Goal: Task Accomplishment & Management: Complete application form

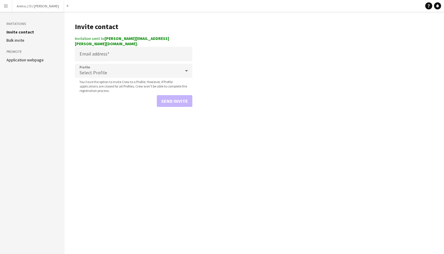
click at [4, 6] on app-icon "Menu" at bounding box center [6, 6] width 5 height 5
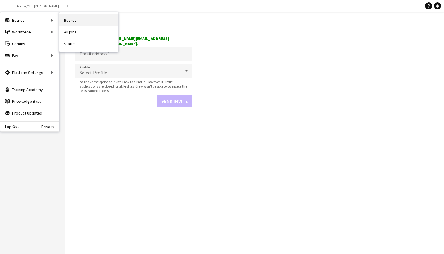
click at [72, 23] on link "Boards" at bounding box center [88, 20] width 59 height 12
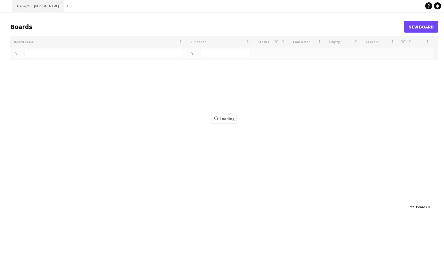
click at [31, 7] on button "Arena // DJ Walkie Close" at bounding box center [38, 5] width 52 height 11
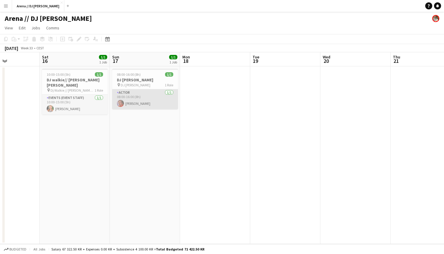
scroll to position [0, 171]
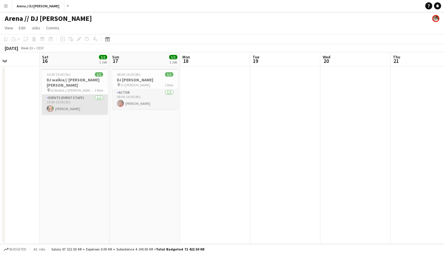
click at [80, 102] on app-card-role "Events (Event Staff) [DATE] 10:00-15:00 (5h) [PERSON_NAME]" at bounding box center [75, 104] width 66 height 20
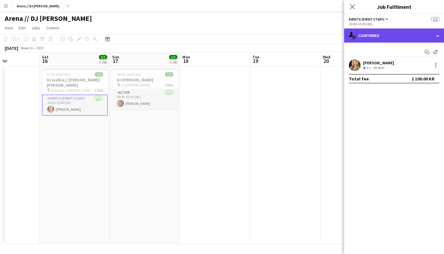
click at [428, 37] on div "single-neutral-actions-check-2 Confirmed" at bounding box center [394, 35] width 100 height 14
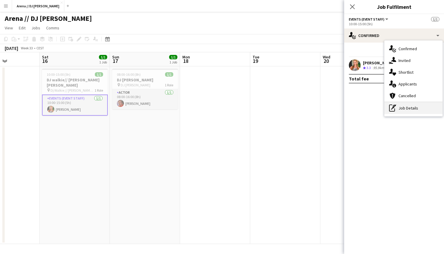
click at [411, 107] on div "pen-write Job Details" at bounding box center [413, 108] width 58 height 12
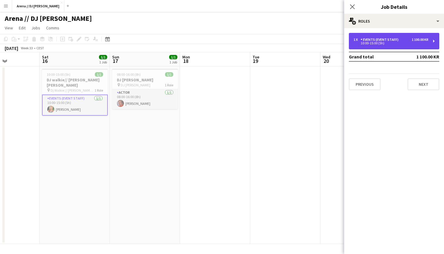
click at [423, 43] on div "10:00-15:00 (5h)" at bounding box center [390, 43] width 75 height 3
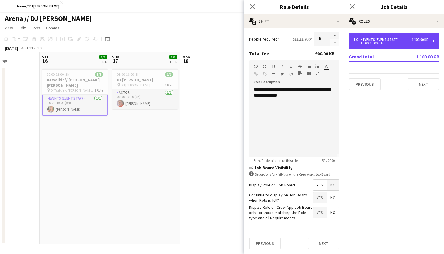
scroll to position [144, 0]
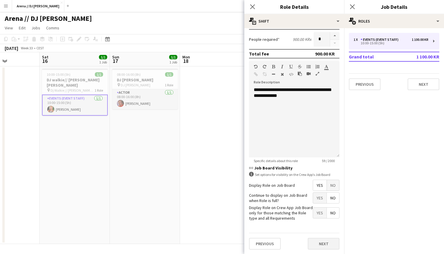
click at [316, 244] on button "Next" at bounding box center [324, 244] width 32 height 12
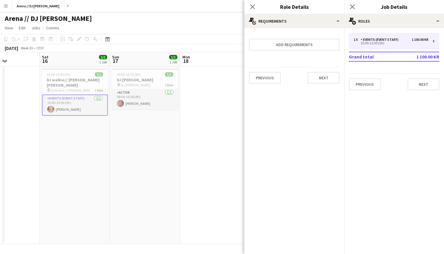
scroll to position [0, 0]
click at [324, 77] on button "Next" at bounding box center [324, 78] width 32 height 12
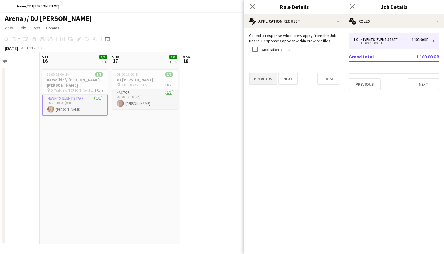
click at [260, 79] on button "Previous" at bounding box center [263, 79] width 28 height 12
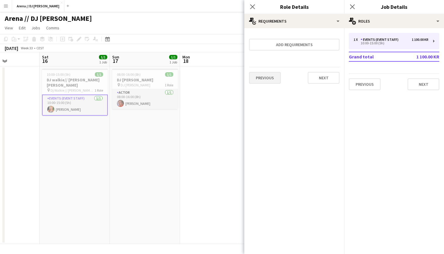
click at [262, 80] on button "Previous" at bounding box center [265, 78] width 32 height 12
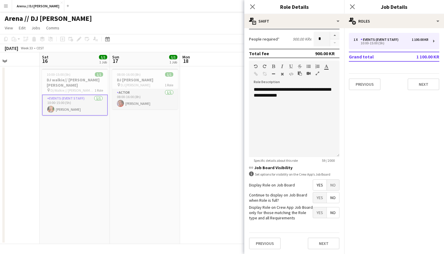
scroll to position [144, 0]
click at [322, 242] on button "Next" at bounding box center [324, 244] width 32 height 12
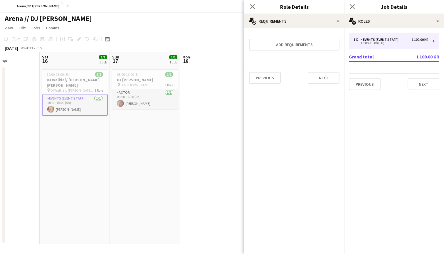
scroll to position [0, 0]
click at [321, 81] on button "Next" at bounding box center [324, 78] width 32 height 12
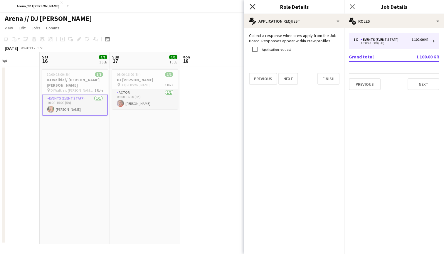
click at [251, 4] on icon "Close pop-in" at bounding box center [252, 7] width 6 height 6
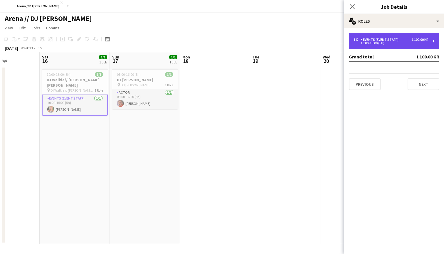
click at [427, 40] on div "1 100.00 KR" at bounding box center [419, 40] width 17 height 4
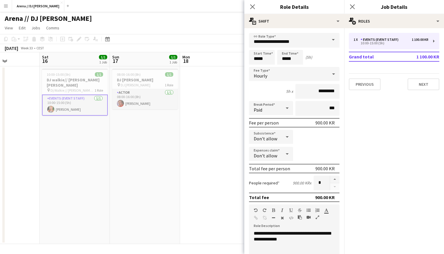
click at [248, 7] on div "Close pop-in" at bounding box center [252, 6] width 16 height 13
click at [250, 6] on icon "Close pop-in" at bounding box center [252, 7] width 6 height 6
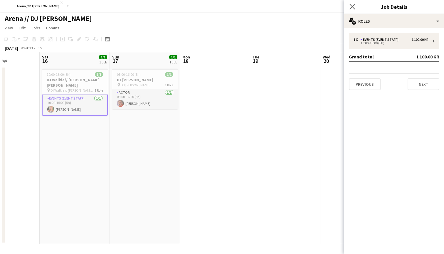
click at [352, 4] on app-icon "Close pop-in" at bounding box center [352, 7] width 9 height 9
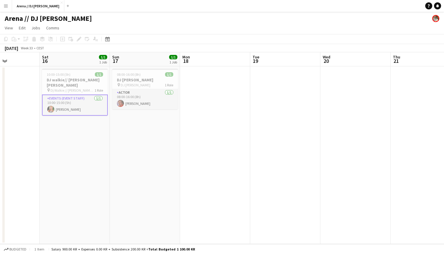
click at [229, 111] on app-date-cell at bounding box center [215, 155] width 70 height 178
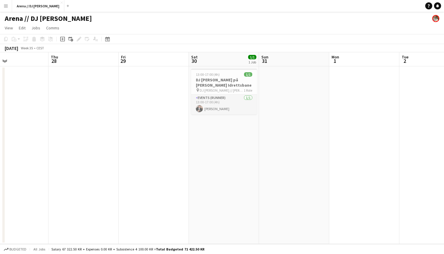
scroll to position [0, 170]
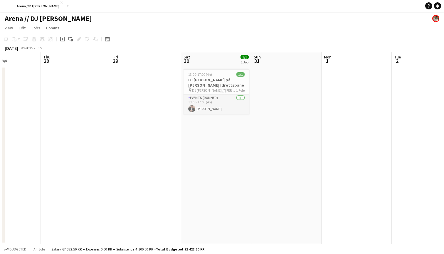
click at [6, 6] on app-icon "Menu" at bounding box center [6, 6] width 5 height 5
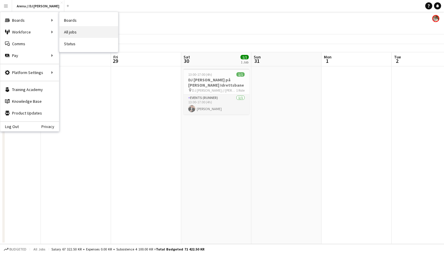
click at [85, 29] on link "All jobs" at bounding box center [88, 32] width 59 height 12
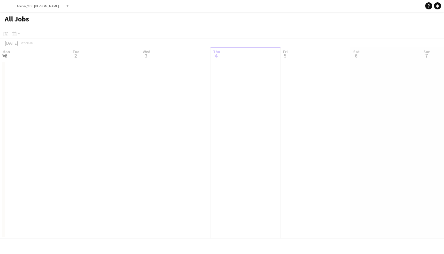
scroll to position [0, 140]
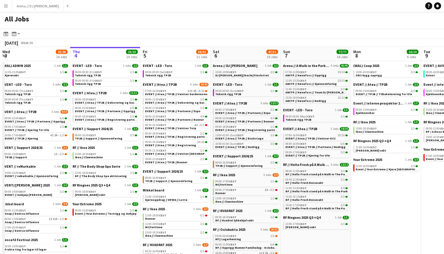
click at [6, 9] on button "Menu" at bounding box center [6, 6] width 12 height 12
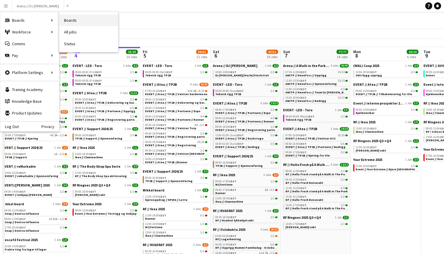
click at [87, 23] on link "Boards" at bounding box center [88, 20] width 59 height 12
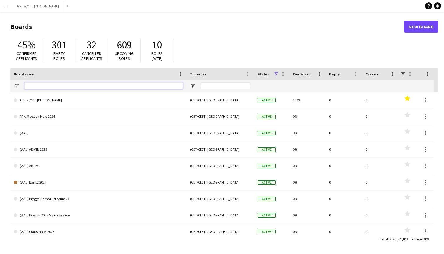
click at [85, 82] on input "Board name Filter Input" at bounding box center [103, 85] width 158 height 7
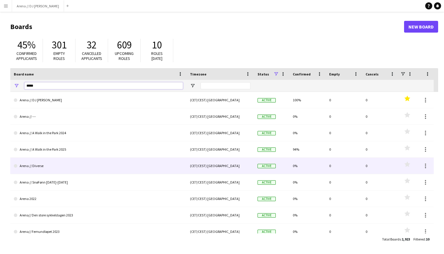
type input "*****"
click at [41, 163] on link "Arena // Diverse" at bounding box center [98, 166] width 169 height 16
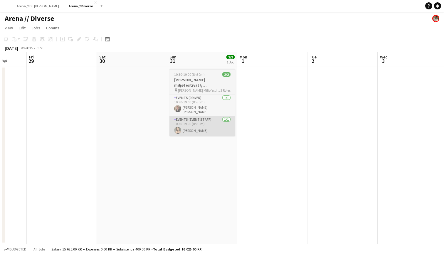
scroll to position [0, 188]
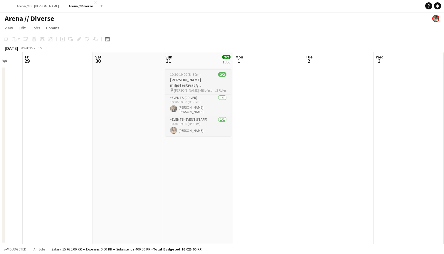
click at [193, 79] on h3 "[PERSON_NAME] miljøfestival // [GEOGRAPHIC_DATA]/[GEOGRAPHIC_DATA]" at bounding box center [198, 82] width 66 height 11
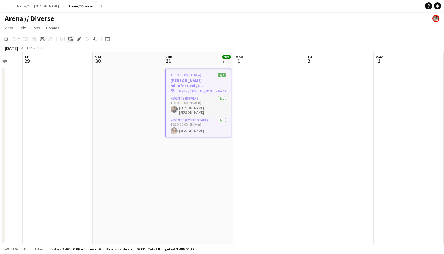
click at [71, 38] on icon "Add linked Job" at bounding box center [70, 39] width 5 height 5
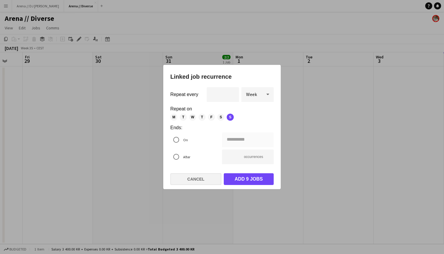
click at [182, 182] on button "Cancel" at bounding box center [195, 179] width 51 height 12
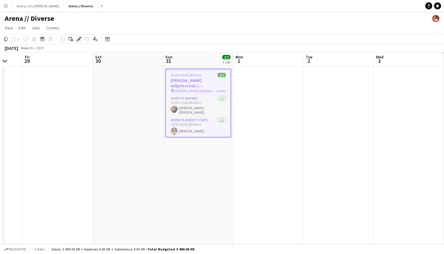
click at [80, 38] on icon at bounding box center [80, 37] width 1 height 1
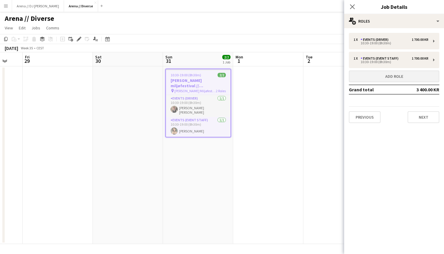
click at [398, 76] on button "Add role" at bounding box center [394, 76] width 90 height 12
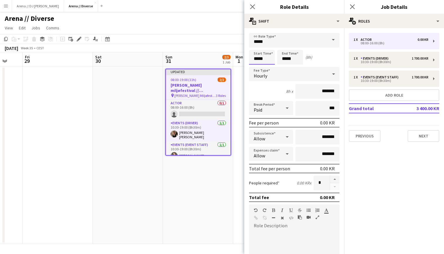
click at [266, 59] on input "*****" at bounding box center [262, 57] width 26 height 15
click at [256, 48] on div at bounding box center [256, 47] width 12 height 6
type input "*****"
click at [256, 48] on div at bounding box center [256, 47] width 12 height 6
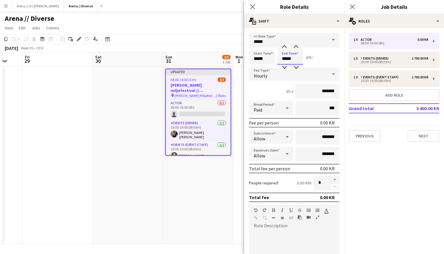
click at [295, 59] on input "*****" at bounding box center [290, 57] width 26 height 15
click at [285, 67] on div at bounding box center [284, 68] width 12 height 6
type input "*****"
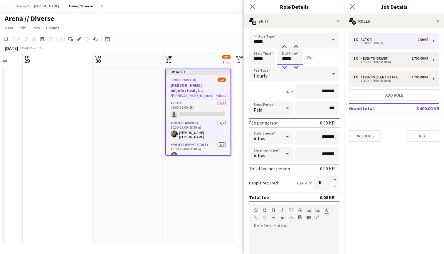
click at [285, 67] on div at bounding box center [284, 68] width 12 height 6
click at [271, 83] on form "link Role Type ***** Start Time ***** End Time ***** (2h) Fee Type Hourly 2h x …" at bounding box center [294, 200] width 100 height 335
click at [323, 90] on input "*******" at bounding box center [317, 91] width 44 height 15
type input "****"
type input "******"
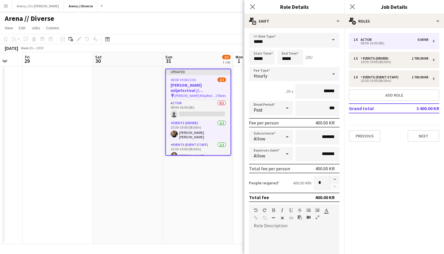
click at [274, 88] on div "2h x ******" at bounding box center [294, 91] width 90 height 15
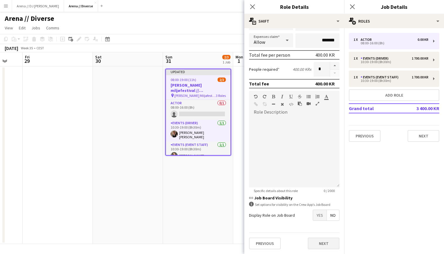
scroll to position [114, 0]
click at [318, 243] on button "Next" at bounding box center [324, 243] width 32 height 12
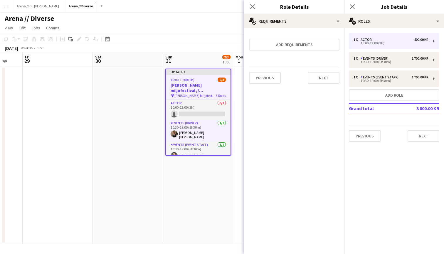
scroll to position [0, 0]
click at [311, 77] on button "Next" at bounding box center [324, 78] width 32 height 12
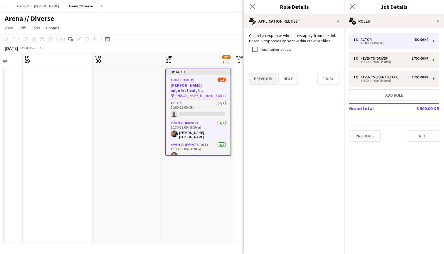
click at [264, 79] on button "Previous" at bounding box center [263, 79] width 28 height 12
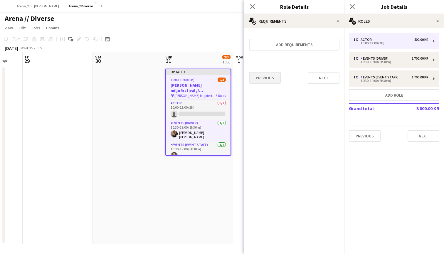
click at [259, 77] on button "Previous" at bounding box center [265, 78] width 32 height 12
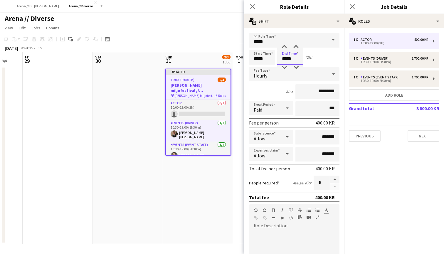
click at [290, 58] on input "*****" at bounding box center [290, 57] width 26 height 15
type input "*****"
click at [285, 46] on div at bounding box center [284, 47] width 12 height 6
click at [314, 59] on div "Start Time ***** End Time ***** (3h)" at bounding box center [294, 57] width 90 height 15
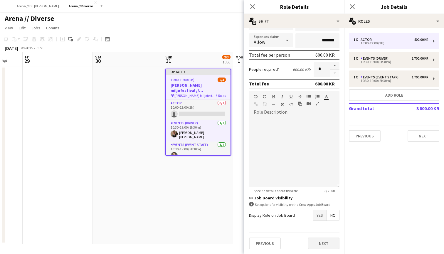
scroll to position [114, 0]
click at [318, 242] on button "Next" at bounding box center [324, 243] width 32 height 12
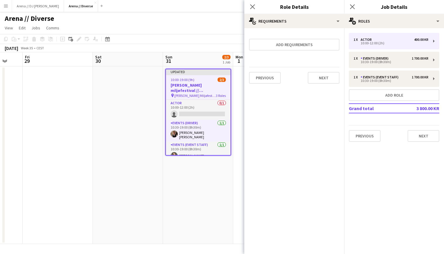
scroll to position [0, 0]
click at [318, 77] on button "Next" at bounding box center [324, 78] width 32 height 12
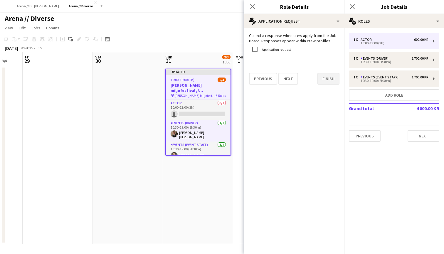
click at [322, 76] on button "Finish" at bounding box center [328, 79] width 22 height 12
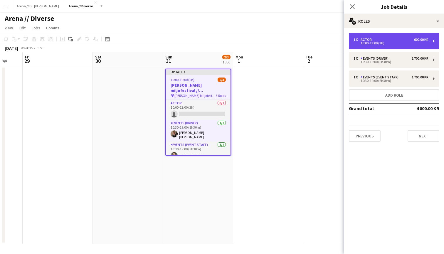
click at [430, 40] on div "1 x Actor 600.00 KR 10:00-13:00 (3h)" at bounding box center [394, 41] width 90 height 16
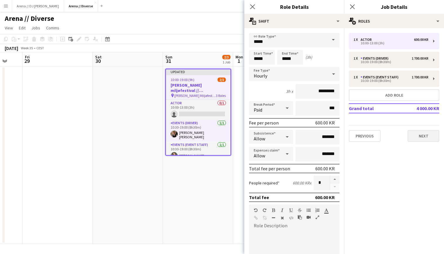
click at [415, 136] on button "Next" at bounding box center [423, 136] width 32 height 12
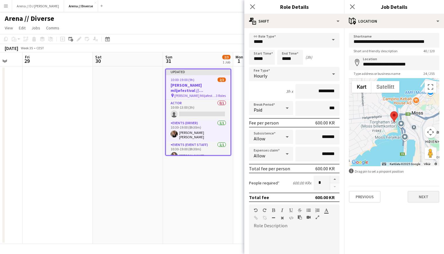
click at [417, 194] on button "Next" at bounding box center [423, 197] width 32 height 12
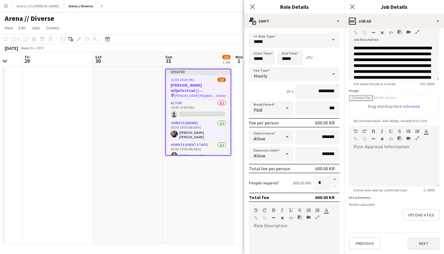
scroll to position [36, 0]
click at [418, 243] on button "Next" at bounding box center [423, 243] width 32 height 12
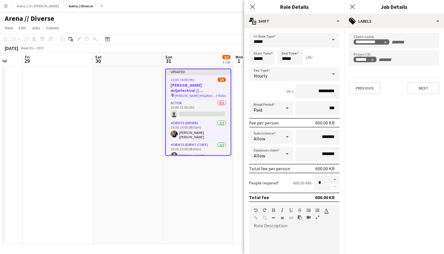
scroll to position [0, 0]
click at [250, 6] on icon "Close pop-in" at bounding box center [252, 7] width 6 height 6
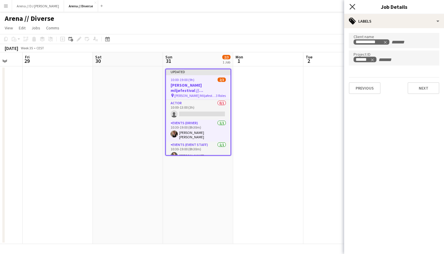
click at [353, 6] on icon "Close pop-in" at bounding box center [352, 7] width 6 height 6
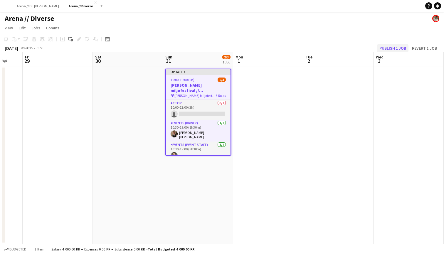
click at [388, 46] on button "Publish 1 job" at bounding box center [392, 48] width 31 height 8
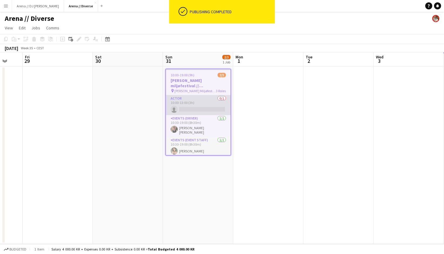
click at [194, 103] on app-card-role "Actor 0/1 10:00-13:00 (3h) single-neutral-actions" at bounding box center [198, 105] width 65 height 20
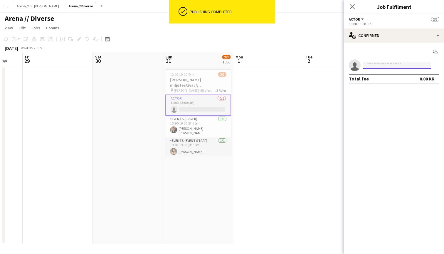
click at [387, 66] on input at bounding box center [397, 65] width 68 height 7
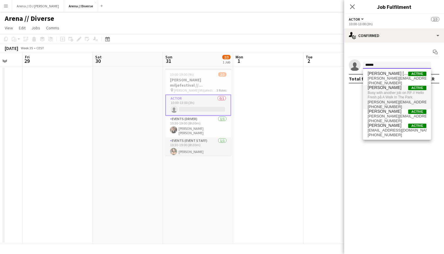
type input "******"
click at [391, 91] on span "Busy with another job on RF // Hello Fresh på A Walk In The Park." at bounding box center [396, 95] width 59 height 10
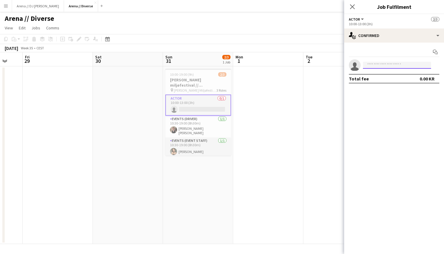
click at [403, 65] on input at bounding box center [397, 65] width 68 height 7
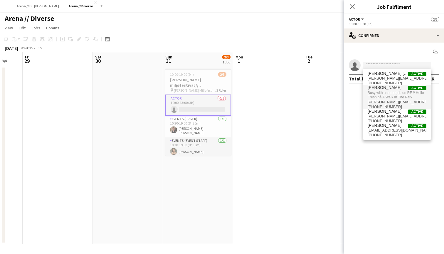
click at [400, 89] on span "[PERSON_NAME] Active" at bounding box center [396, 87] width 59 height 5
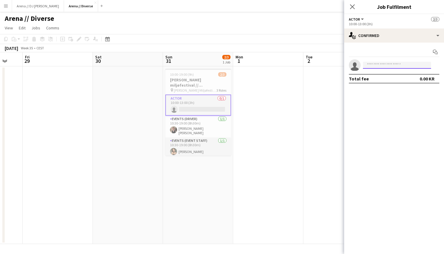
click at [371, 66] on input at bounding box center [397, 65] width 68 height 7
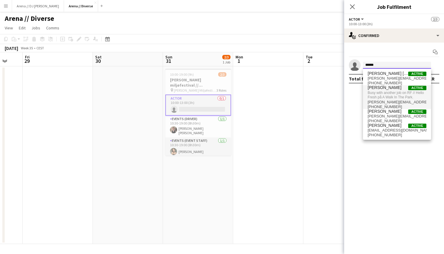
type input "******"
click at [405, 104] on span "[PHONE_NUMBER]" at bounding box center [396, 106] width 59 height 5
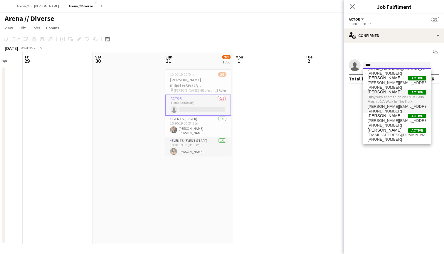
scroll to position [9, 0]
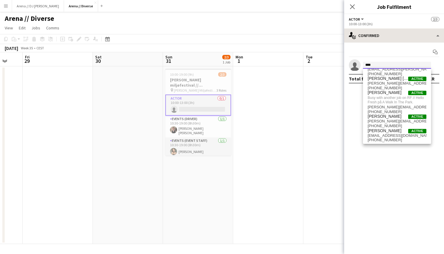
type input "****"
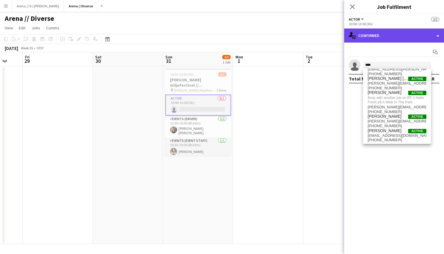
click at [399, 39] on div "single-neutral-actions-check-2 Confirmed" at bounding box center [394, 35] width 100 height 14
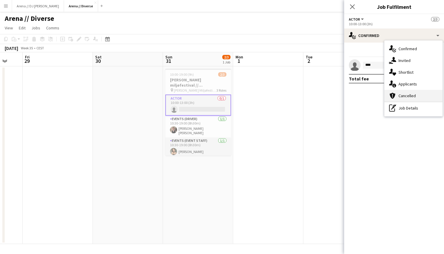
click at [406, 101] on div "cancellation Cancelled" at bounding box center [413, 96] width 58 height 12
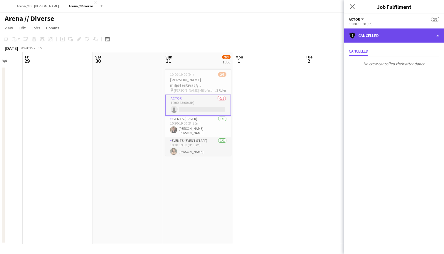
click at [377, 30] on div "cancellation Cancelled" at bounding box center [394, 35] width 100 height 14
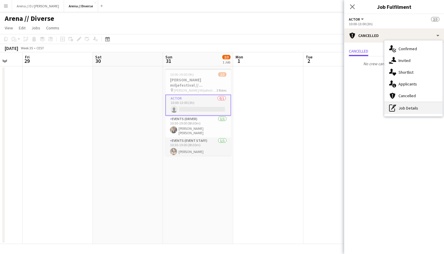
click at [408, 109] on div "pen-write Job Details" at bounding box center [413, 108] width 58 height 12
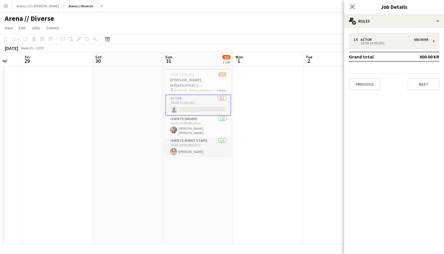
click at [386, 32] on div "1 x Actor 600.00 KR 10:00-13:00 (3h) Grand total 600.00 KR Previous Next" at bounding box center [394, 61] width 100 height 67
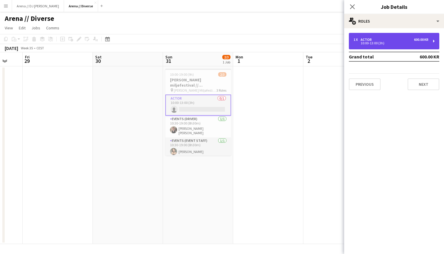
click at [395, 43] on div "10:00-13:00 (3h)" at bounding box center [390, 43] width 75 height 3
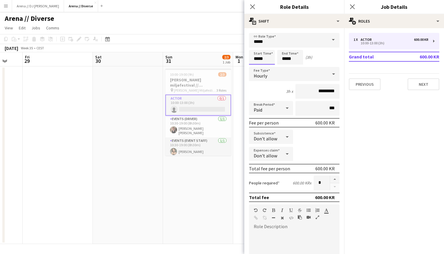
click at [259, 59] on input "*****" at bounding box center [262, 57] width 26 height 15
click at [255, 47] on div at bounding box center [256, 47] width 12 height 6
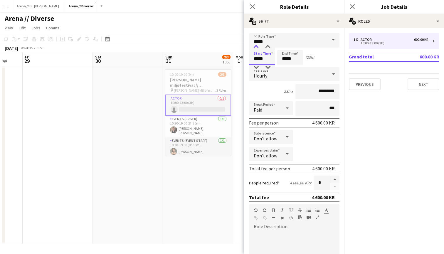
click at [255, 47] on div at bounding box center [256, 47] width 12 height 6
type input "*****"
click at [255, 47] on div at bounding box center [256, 47] width 12 height 6
click at [284, 57] on input "*****" at bounding box center [290, 57] width 26 height 15
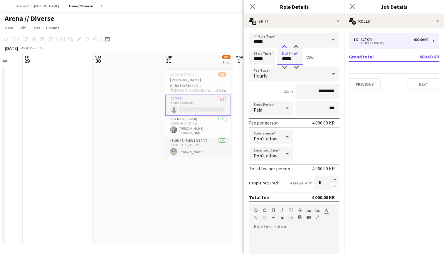
click at [284, 47] on div at bounding box center [284, 47] width 12 height 6
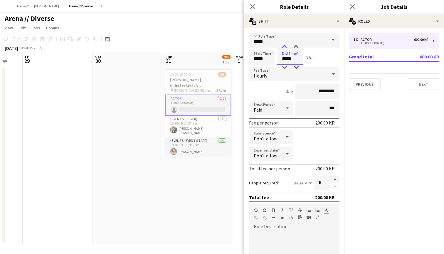
click at [284, 47] on div at bounding box center [284, 47] width 12 height 6
type input "*****"
click at [284, 47] on div at bounding box center [284, 47] width 12 height 6
click at [275, 85] on div "3h x *********" at bounding box center [294, 91] width 90 height 15
click at [419, 84] on button "Next" at bounding box center [423, 84] width 32 height 12
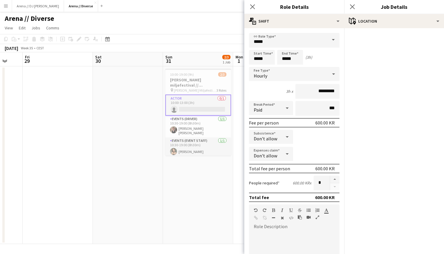
click at [246, 9] on div "Close pop-in" at bounding box center [252, 6] width 16 height 13
click at [251, 8] on icon at bounding box center [252, 7] width 6 height 6
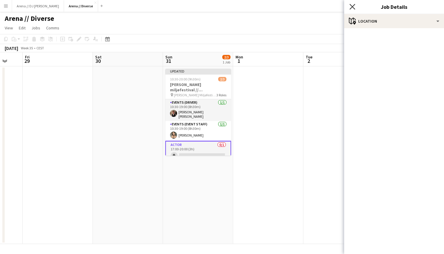
click at [353, 6] on icon "Close pop-in" at bounding box center [352, 7] width 6 height 6
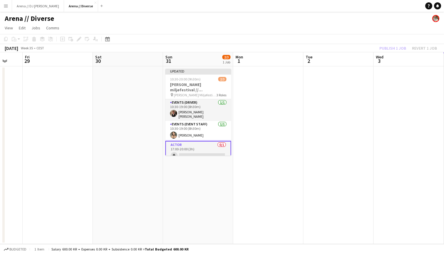
click at [220, 156] on app-date-cell "Updated 10:30-20:00 (9h30m) 2/3 [PERSON_NAME] miljøfestival // [GEOGRAPHIC_DATA…" at bounding box center [198, 155] width 70 height 178
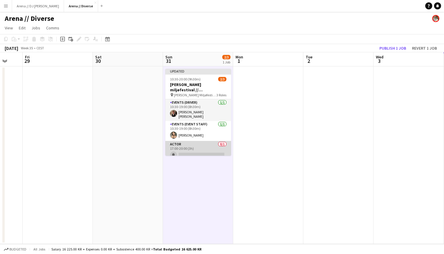
click at [216, 147] on app-card-role "Actor 0/1 17:00-20:00 (3h) single-neutral-actions" at bounding box center [198, 151] width 66 height 20
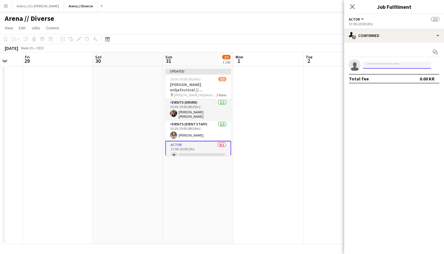
click at [388, 65] on input at bounding box center [397, 65] width 68 height 7
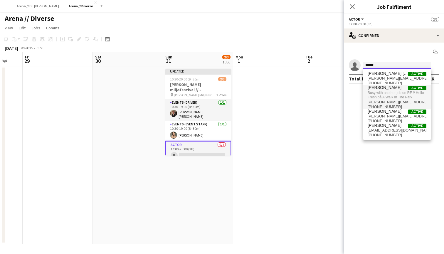
type input "******"
click at [388, 94] on span "Busy with another job on RF // Hello Fresh på A Walk In The Park." at bounding box center [396, 95] width 59 height 10
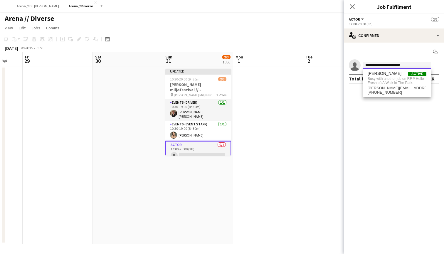
type input "**********"
click at [397, 74] on span "[PERSON_NAME] Active" at bounding box center [396, 73] width 59 height 5
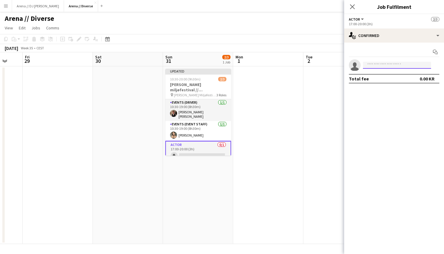
click at [398, 64] on input at bounding box center [397, 65] width 68 height 7
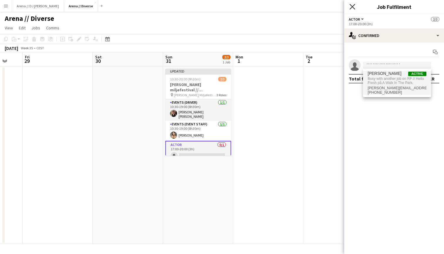
click at [352, 6] on icon "Close pop-in" at bounding box center [352, 7] width 6 height 6
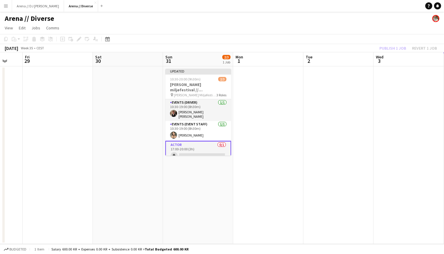
click at [182, 141] on app-card-role "Actor 0/1 17:00-20:00 (3h) single-neutral-actions" at bounding box center [198, 151] width 66 height 21
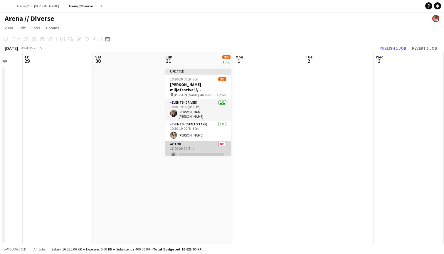
click at [183, 142] on app-card-role "Actor 0/1 17:00-20:00 (3h) single-neutral-actions" at bounding box center [198, 151] width 66 height 20
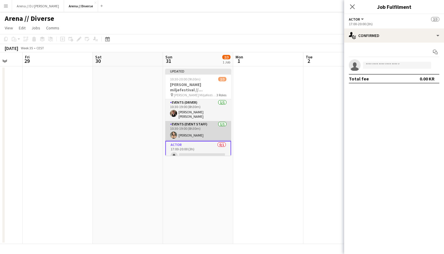
click at [218, 138] on app-card-role "Events (Event Staff) [DATE] 10:30-19:00 (8h30m) [PERSON_NAME]" at bounding box center [198, 131] width 66 height 20
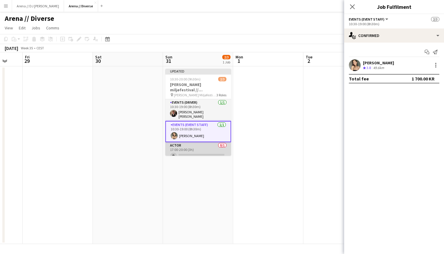
click at [217, 147] on app-card-role "Actor 0/1 17:00-20:00 (3h) single-neutral-actions" at bounding box center [198, 152] width 66 height 20
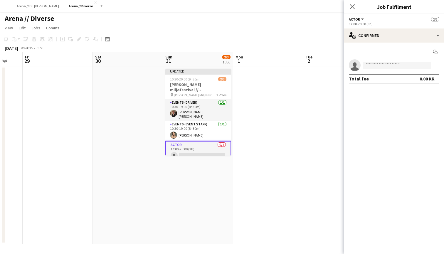
click at [354, 3] on div "Close pop-in" at bounding box center [352, 6] width 16 height 13
click at [353, 7] on icon "Close pop-in" at bounding box center [352, 7] width 6 height 6
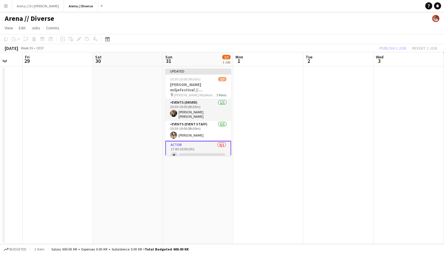
click at [388, 48] on div "Publish 1 job Revert 1 job" at bounding box center [408, 48] width 72 height 8
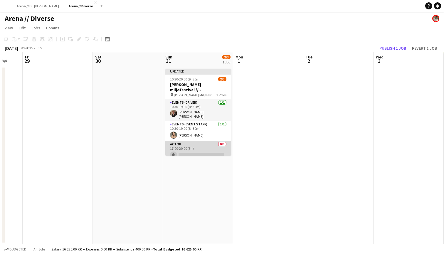
click at [215, 145] on app-card-role "Actor 0/1 17:00-20:00 (3h) single-neutral-actions" at bounding box center [198, 151] width 66 height 20
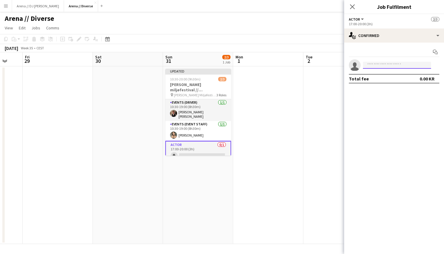
click at [373, 64] on input at bounding box center [397, 65] width 68 height 7
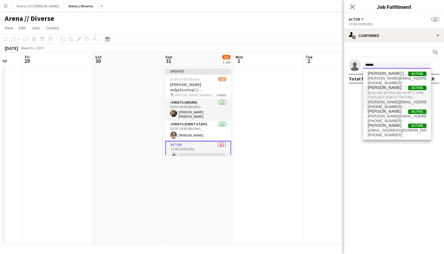
type input "******"
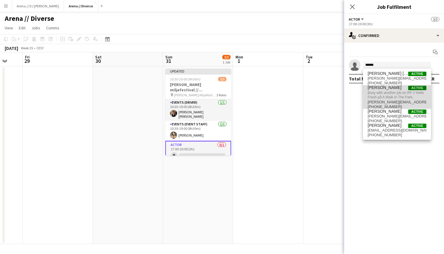
click at [399, 94] on span "Busy with another job on RF // Hello Fresh på A Walk In The Park." at bounding box center [396, 95] width 59 height 10
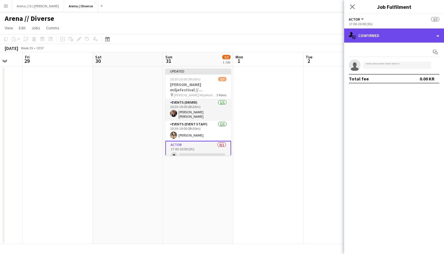
click at [400, 35] on div "single-neutral-actions-check-2 Confirmed" at bounding box center [394, 35] width 100 height 14
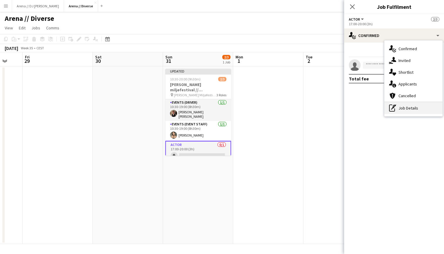
click at [401, 110] on div "pen-write Job Details" at bounding box center [413, 108] width 58 height 12
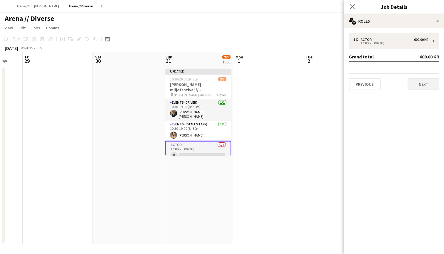
click at [424, 84] on button "Next" at bounding box center [423, 84] width 32 height 12
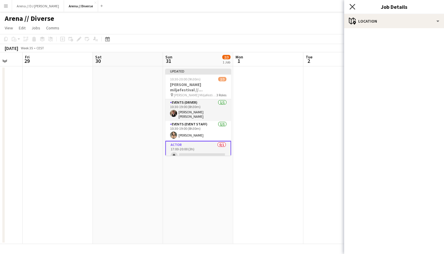
click at [352, 7] on icon at bounding box center [352, 7] width 6 height 6
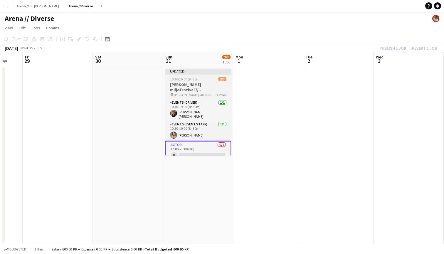
click at [219, 78] on span "2/3" at bounding box center [222, 79] width 8 height 4
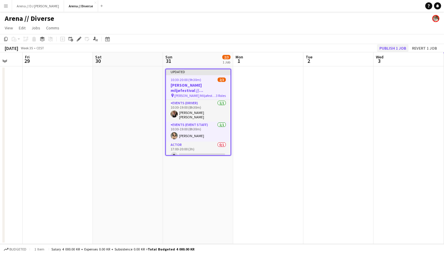
click at [383, 48] on button "Publish 1 job" at bounding box center [392, 48] width 31 height 8
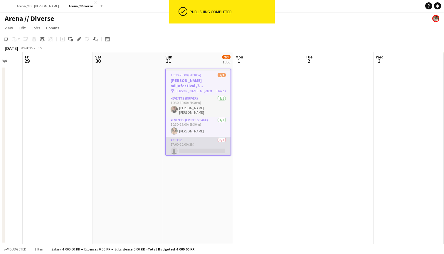
click at [207, 138] on app-card-role "Actor 0/1 17:00-20:00 (3h) single-neutral-actions" at bounding box center [198, 147] width 65 height 20
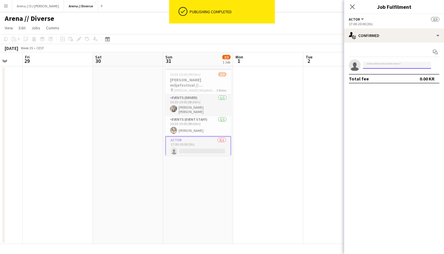
click at [399, 64] on input at bounding box center [397, 65] width 68 height 7
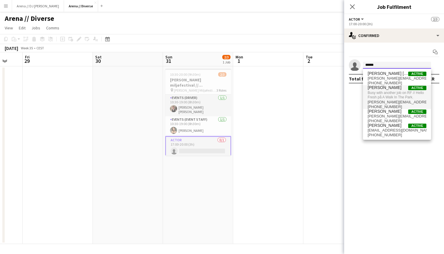
type input "******"
click at [397, 92] on span "Busy with another job on RF // Hello Fresh på A Walk In The Park." at bounding box center [396, 95] width 59 height 10
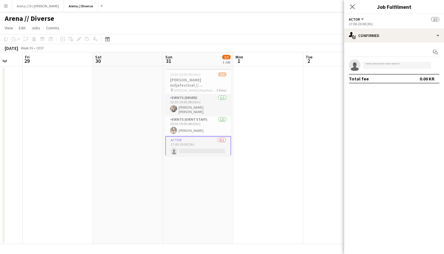
click at [361, 19] on button "Actor" at bounding box center [357, 19] width 16 height 4
click at [396, 24] on div "17:00-20:00 (3h)" at bounding box center [394, 24] width 90 height 4
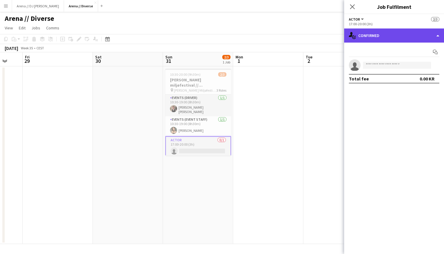
click at [402, 31] on div "single-neutral-actions-check-2 Confirmed" at bounding box center [394, 35] width 100 height 14
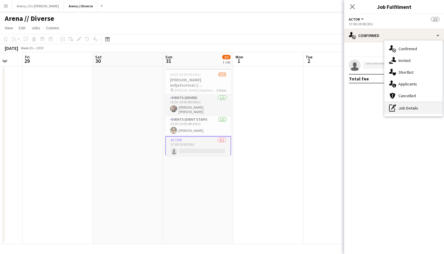
click at [402, 107] on div "pen-write Job Details" at bounding box center [413, 108] width 58 height 12
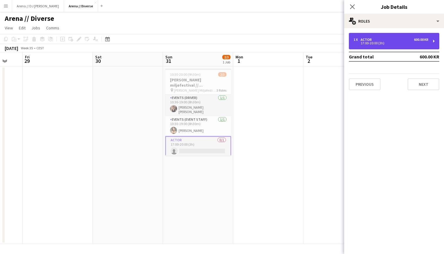
click at [419, 44] on div "17:00-20:00 (3h)" at bounding box center [390, 43] width 75 height 3
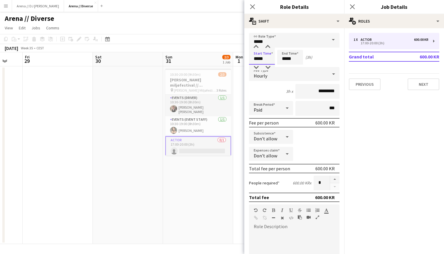
click at [267, 59] on input "*****" at bounding box center [262, 57] width 26 height 15
click at [256, 46] on div at bounding box center [256, 47] width 12 height 6
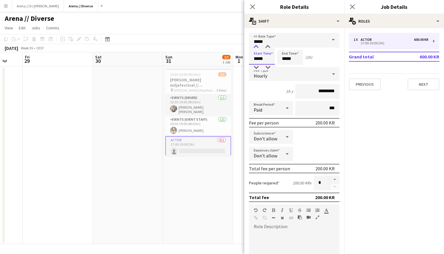
click at [256, 46] on div at bounding box center [256, 47] width 12 height 6
type input "*****"
click at [257, 68] on div at bounding box center [256, 68] width 12 height 6
click at [288, 59] on input "*****" at bounding box center [290, 57] width 26 height 15
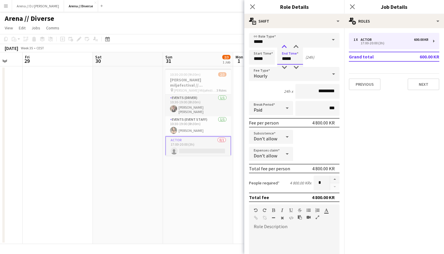
click at [285, 46] on div at bounding box center [284, 47] width 12 height 6
type input "*****"
click at [285, 46] on div at bounding box center [284, 47] width 12 height 6
click at [269, 98] on div "3h x *********" at bounding box center [294, 91] width 90 height 15
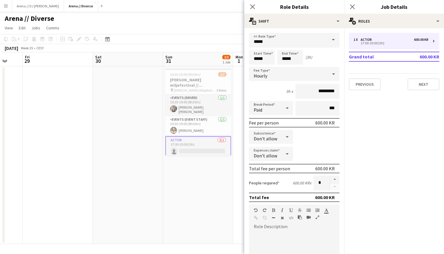
scroll to position [0, 0]
click at [293, 39] on input "*****" at bounding box center [294, 40] width 90 height 15
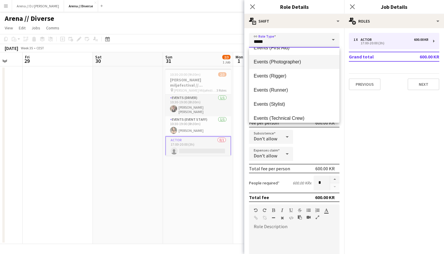
scroll to position [190, 0]
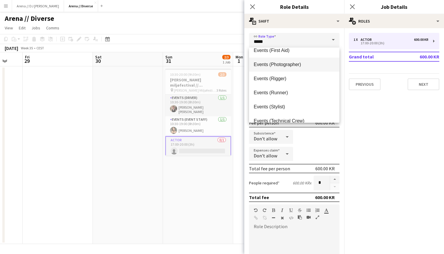
click at [298, 67] on mat-option "Events (Photographer)" at bounding box center [294, 65] width 90 height 14
type input "**********"
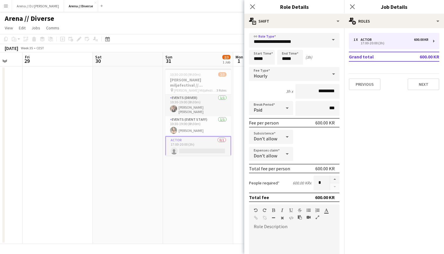
click at [273, 94] on div "3h x *********" at bounding box center [294, 91] width 90 height 15
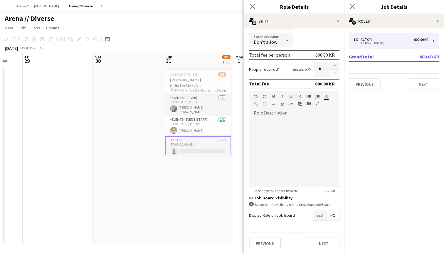
scroll to position [114, 0]
click at [287, 127] on div at bounding box center [294, 152] width 90 height 70
click at [329, 242] on button "Next" at bounding box center [324, 243] width 32 height 12
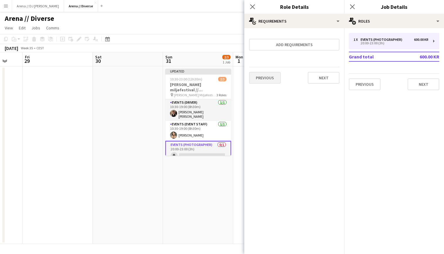
click at [259, 75] on button "Previous" at bounding box center [265, 78] width 32 height 12
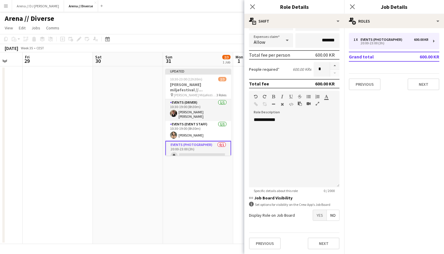
scroll to position [114, 0]
click at [320, 215] on span "Yes" at bounding box center [319, 215] width 13 height 11
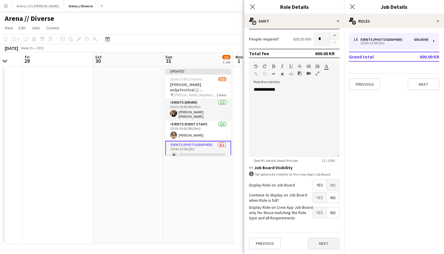
scroll to position [145, 0]
click at [323, 245] on button "Next" at bounding box center [324, 243] width 32 height 12
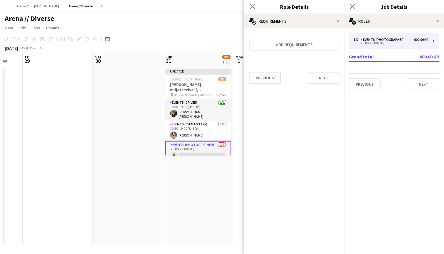
scroll to position [0, 0]
click at [327, 79] on button "Next" at bounding box center [324, 78] width 32 height 12
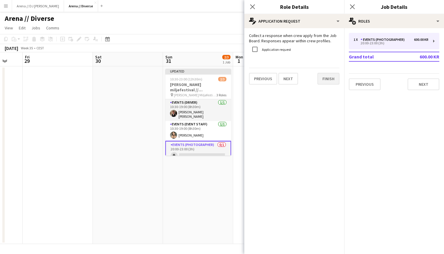
click at [325, 75] on button "Finish" at bounding box center [328, 79] width 22 height 12
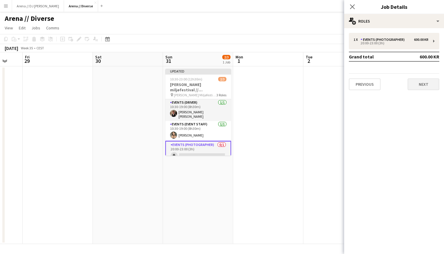
click at [424, 85] on button "Next" at bounding box center [423, 84] width 32 height 12
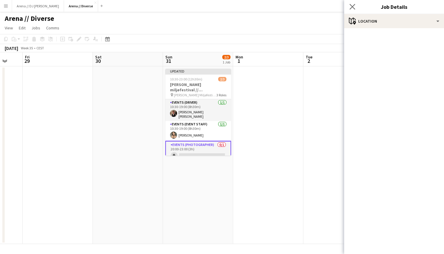
click at [355, 7] on app-icon "Close pop-in" at bounding box center [352, 7] width 9 height 9
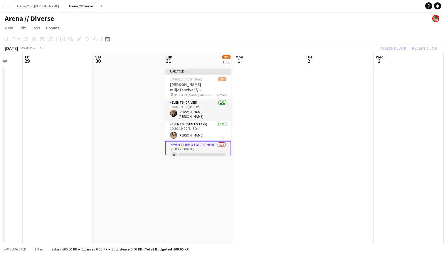
click at [207, 143] on app-card-role "Events (Photographer) 0/1 20:00-23:00 (3h) single-neutral-actions" at bounding box center [198, 151] width 66 height 21
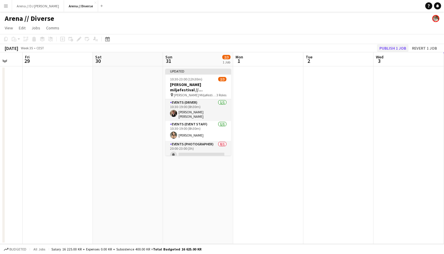
click at [387, 46] on button "Publish 1 job" at bounding box center [392, 48] width 31 height 8
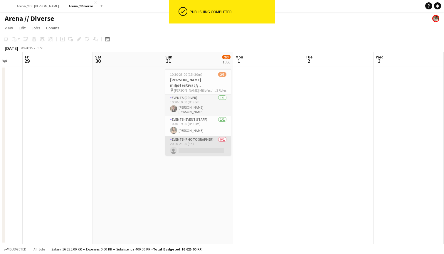
click at [203, 140] on app-card-role "Events (Photographer) 0/1 20:00-23:00 (3h) single-neutral-actions" at bounding box center [198, 146] width 66 height 20
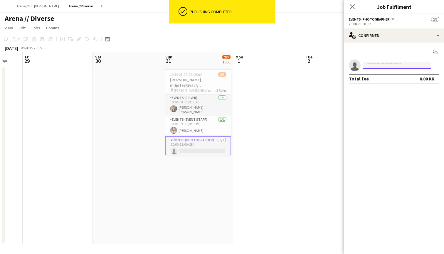
click at [380, 63] on input at bounding box center [397, 65] width 68 height 7
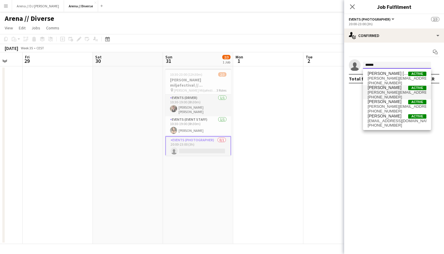
type input "******"
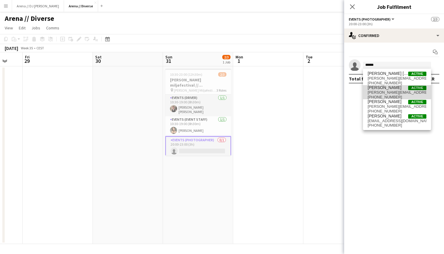
click at [395, 89] on span "[PERSON_NAME]" at bounding box center [384, 87] width 34 height 5
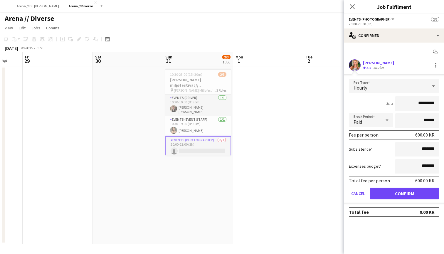
click at [402, 196] on button "Confirm" at bounding box center [404, 194] width 70 height 12
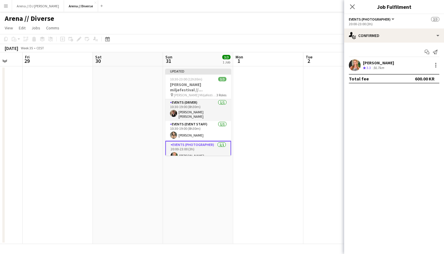
click at [308, 107] on app-date-cell at bounding box center [338, 155] width 70 height 178
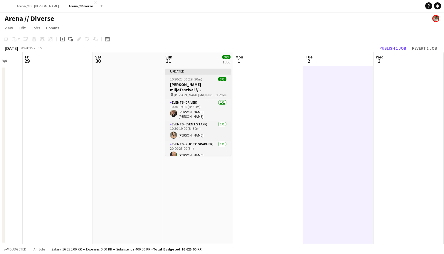
click at [219, 73] on div "Updated" at bounding box center [198, 71] width 66 height 5
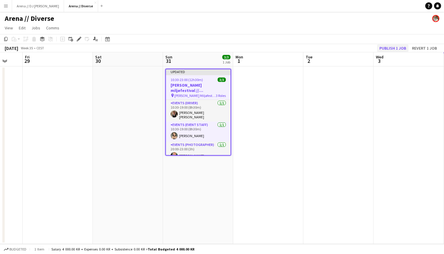
click at [394, 45] on button "Publish 1 job" at bounding box center [392, 48] width 31 height 8
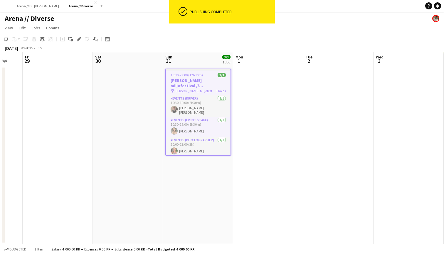
click at [253, 124] on app-date-cell at bounding box center [268, 155] width 70 height 178
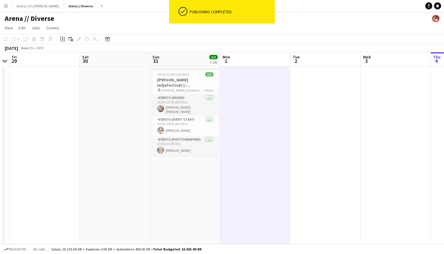
scroll to position [0, 201]
click at [26, 4] on button "Arena // DJ Walkie Close" at bounding box center [38, 5] width 52 height 11
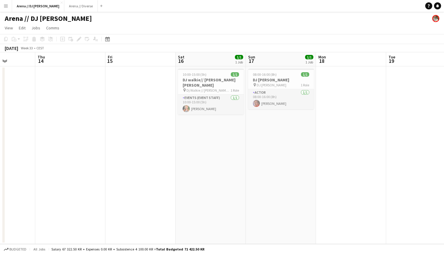
scroll to position [0, 169]
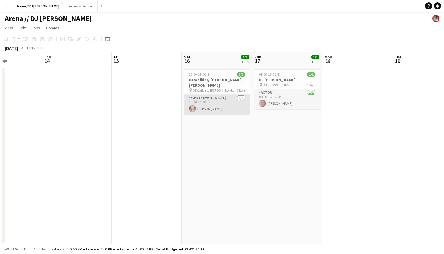
click at [208, 94] on app-card-role "Events (Event Staff) [DATE] 10:00-15:00 (5h) [PERSON_NAME]" at bounding box center [217, 104] width 66 height 20
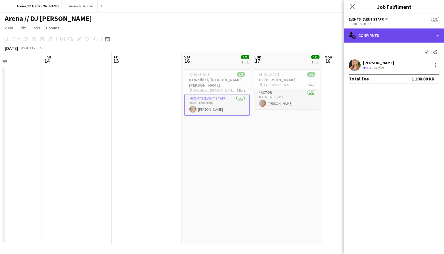
click at [424, 39] on div "single-neutral-actions-check-2 Confirmed" at bounding box center [394, 35] width 100 height 14
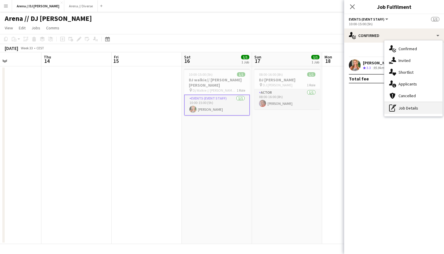
click at [429, 106] on div "pen-write Job Details" at bounding box center [413, 108] width 58 height 12
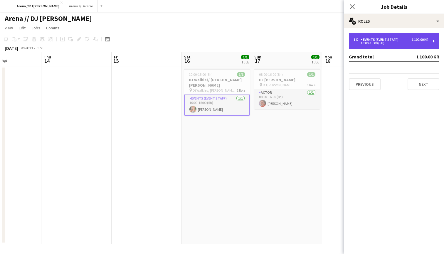
click at [402, 48] on div "1 x Events (Event Staff) 1 100.00 KR 10:00-15:00 (5h)" at bounding box center [394, 41] width 90 height 16
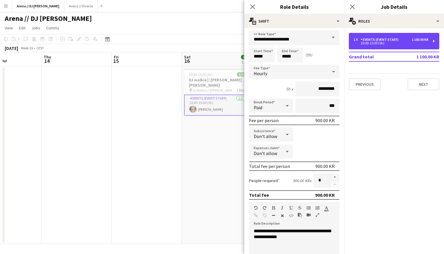
scroll to position [0, 0]
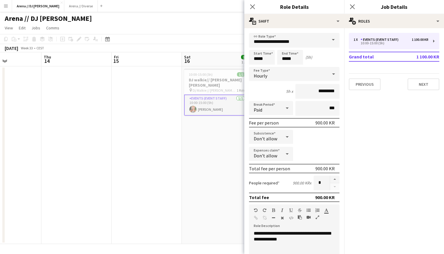
click at [146, 29] on app-page-menu "View Day view expanded Day view collapsed Month view Date picker Jump to [DATE]…" at bounding box center [222, 28] width 444 height 11
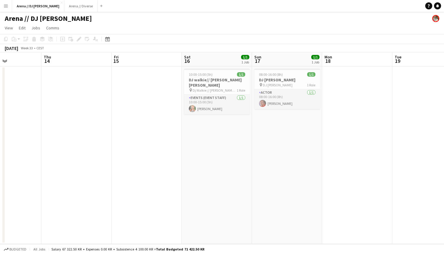
click at [4, 9] on button "Menu" at bounding box center [6, 6] width 12 height 12
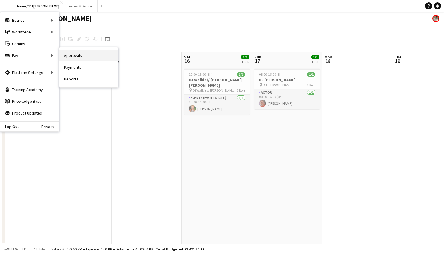
click at [71, 57] on link "Approvals" at bounding box center [88, 56] width 59 height 12
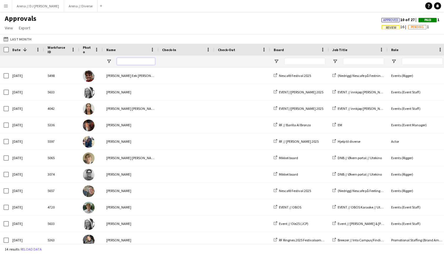
click at [132, 58] on input "Name Filter Input" at bounding box center [136, 61] width 38 height 7
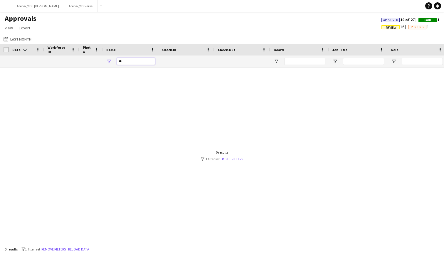
type input "*"
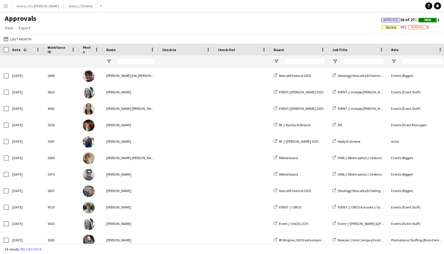
click at [17, 49] on span "Date" at bounding box center [16, 50] width 8 height 4
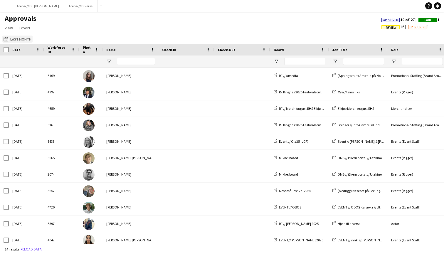
click at [16, 40] on button "Last Month Last Month" at bounding box center [17, 39] width 30 height 7
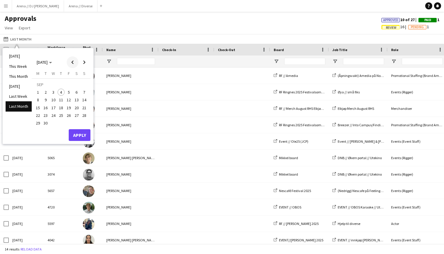
click at [70, 60] on span "Previous month" at bounding box center [73, 62] width 12 height 12
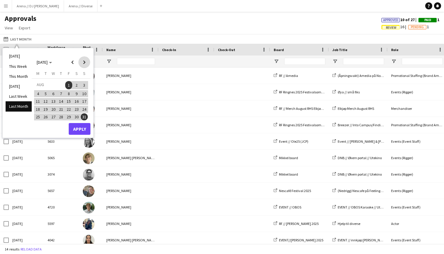
click at [85, 63] on span "Next month" at bounding box center [84, 62] width 12 height 12
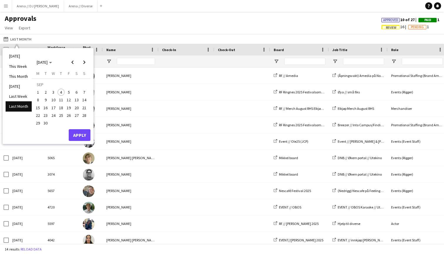
click at [84, 103] on span "14" at bounding box center [84, 100] width 7 height 7
click at [72, 63] on span "Previous month" at bounding box center [73, 62] width 12 height 12
click at [69, 85] on span "1" at bounding box center [68, 85] width 7 height 8
click at [83, 63] on span "Next month" at bounding box center [84, 62] width 12 height 12
click at [83, 101] on span "14" at bounding box center [84, 100] width 7 height 7
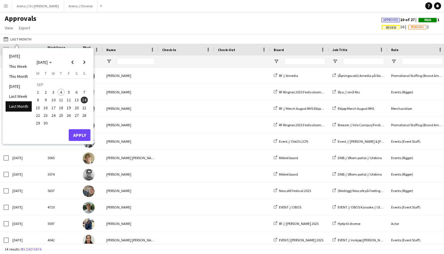
click at [78, 136] on button "Apply" at bounding box center [80, 135] width 22 height 12
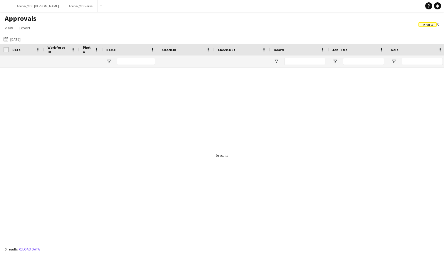
click at [426, 23] on span "Review" at bounding box center [428, 25] width 11 height 4
click at [15, 49] on span "Date" at bounding box center [16, 50] width 8 height 4
click at [21, 40] on button "Last Month [DATE]" at bounding box center [11, 39] width 19 height 7
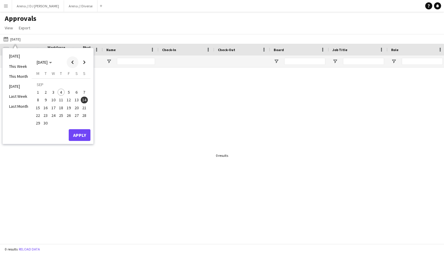
click at [74, 63] on span "Previous month" at bounding box center [73, 62] width 12 height 12
click at [68, 84] on span "1" at bounding box center [68, 85] width 7 height 8
click at [24, 106] on li "Last Month" at bounding box center [19, 106] width 26 height 10
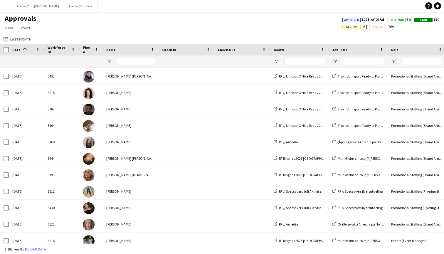
scroll to position [138, 0]
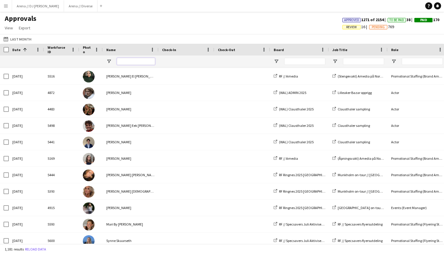
click at [145, 61] on input "Name Filter Input" at bounding box center [136, 61] width 38 height 7
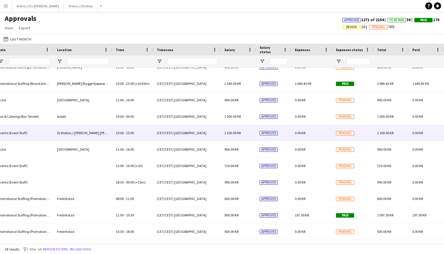
type input "******"
click at [227, 136] on div "1 100.00 KR" at bounding box center [238, 133] width 35 height 16
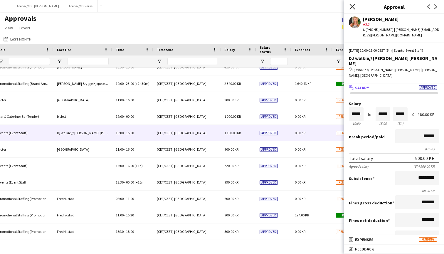
click at [352, 8] on icon "Close pop-in" at bounding box center [352, 7] width 6 height 6
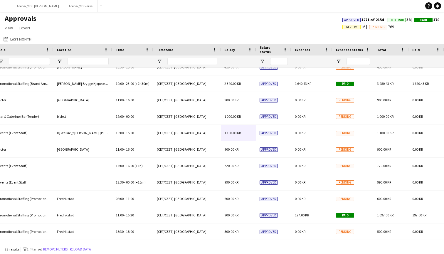
click at [263, 32] on div "Approvals View Customise view Customise filters Reset Filters Reset View Reset …" at bounding box center [222, 24] width 444 height 20
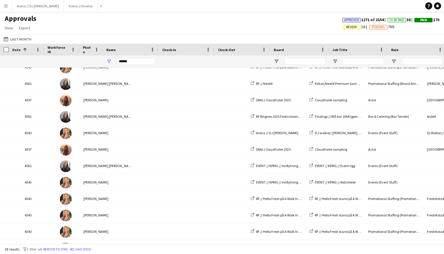
scroll to position [0, -12]
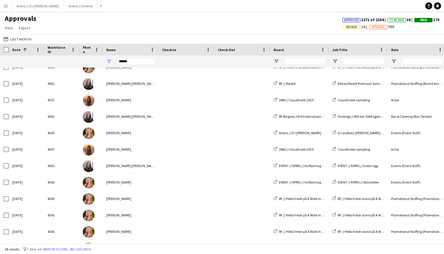
click at [7, 8] on app-icon "Menu" at bounding box center [6, 6] width 5 height 5
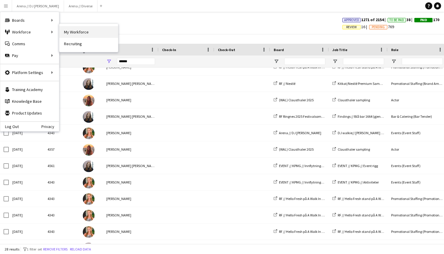
click at [73, 35] on link "My Workforce" at bounding box center [88, 32] width 59 height 12
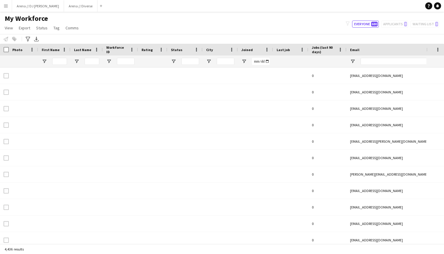
type input "*****"
type input "**********"
type input "****"
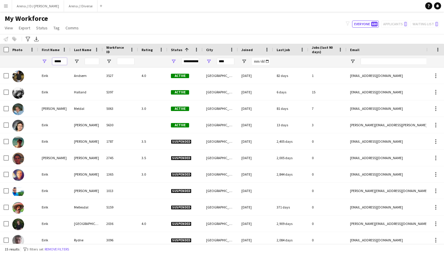
click at [58, 61] on input "*****" at bounding box center [59, 61] width 15 height 7
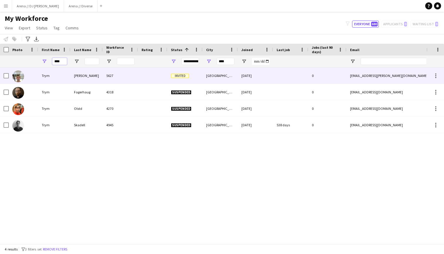
type input "****"
click at [20, 73] on img at bounding box center [18, 76] width 12 height 12
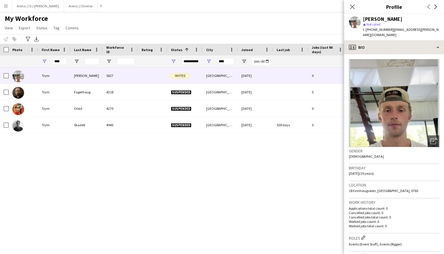
scroll to position [-1, 0]
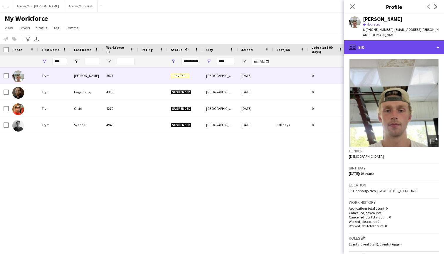
click at [394, 42] on div "profile Bio" at bounding box center [394, 47] width 100 height 14
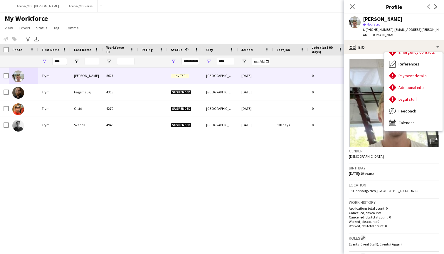
click at [406, 16] on div "Trym [PERSON_NAME] star Not rated t. [PHONE_NUMBER] | [EMAIL_ADDRESS][PERSON_NA…" at bounding box center [394, 27] width 100 height 26
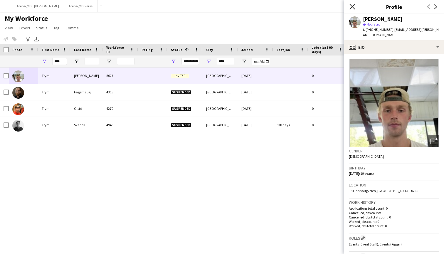
click at [354, 6] on icon "Close pop-in" at bounding box center [352, 7] width 6 height 6
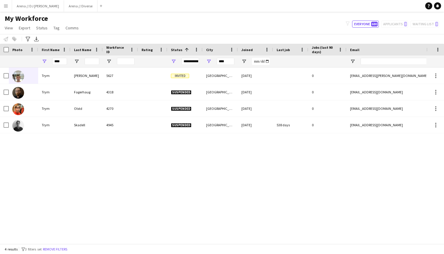
click at [259, 190] on div "[PERSON_NAME] 5627 Invited [GEOGRAPHIC_DATA] [DATE] 0 [EMAIL_ADDRESS][PERSON_NA…" at bounding box center [213, 155] width 426 height 176
click at [60, 63] on input "****" at bounding box center [59, 61] width 15 height 7
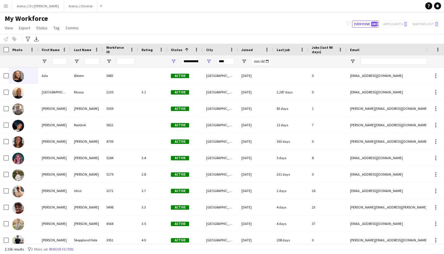
click at [121, 25] on div "My Workforce View Views Default view New view Update view Delete view Edit name…" at bounding box center [222, 24] width 444 height 20
click at [121, 28] on div "My Workforce View Views Default view New view Update view Delete view Edit name…" at bounding box center [222, 24] width 444 height 20
click at [178, 23] on div "My Workforce View Views Default view New view Update view Delete view Edit name…" at bounding box center [222, 24] width 444 height 20
click at [5, 7] on app-icon "Menu" at bounding box center [6, 6] width 5 height 5
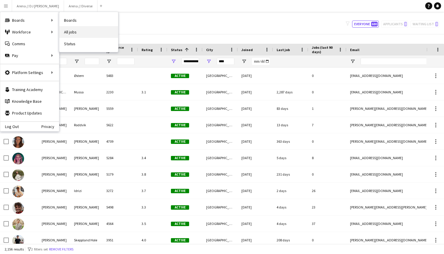
click at [75, 33] on link "All jobs" at bounding box center [88, 32] width 59 height 12
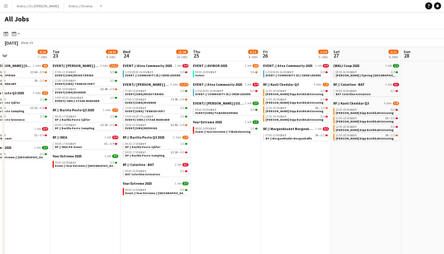
scroll to position [0, 232]
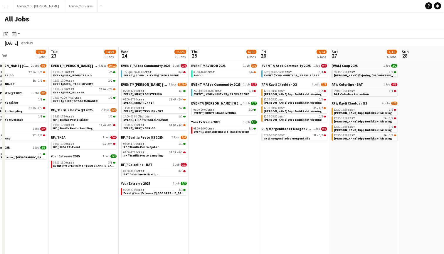
click at [226, 51] on app-all-jobs-date-header "Thu 25 6/13 4 Jobs" at bounding box center [224, 54] width 70 height 14
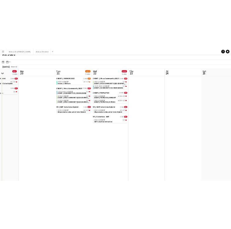
scroll to position [0, 162]
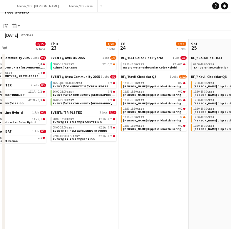
click at [6, 8] on button "Menu" at bounding box center [6, 6] width 12 height 12
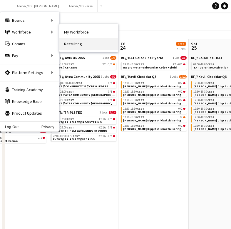
click at [78, 41] on link "Recruiting" at bounding box center [88, 44] width 59 height 12
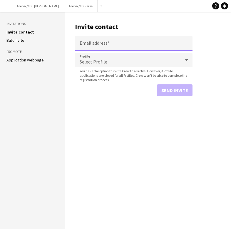
click at [93, 40] on input "Email address" at bounding box center [133, 43] width 117 height 15
paste input "**********"
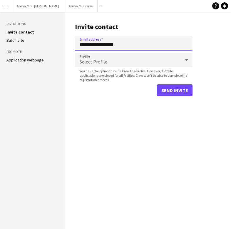
type input "**********"
click at [105, 59] on span "Select Profile" at bounding box center [94, 62] width 28 height 6
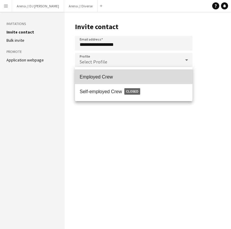
click at [108, 77] on span "Employed Crew" at bounding box center [134, 77] width 108 height 6
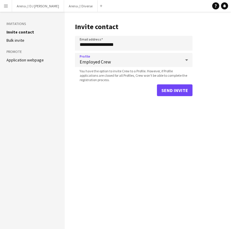
click at [174, 92] on button "Send invite" at bounding box center [175, 90] width 36 height 12
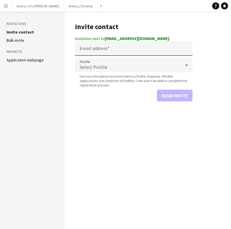
click at [111, 49] on input "Email address" at bounding box center [133, 48] width 117 height 15
paste input "**********"
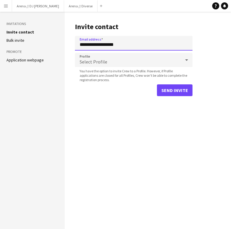
type input "**********"
click at [147, 58] on div "Select Profile" at bounding box center [128, 60] width 106 height 14
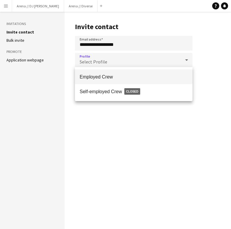
click at [123, 75] on span "Employed Crew" at bounding box center [134, 77] width 108 height 6
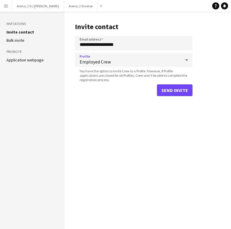
click at [172, 87] on button "Send invite" at bounding box center [175, 90] width 36 height 12
